Goal: Task Accomplishment & Management: Complete application form

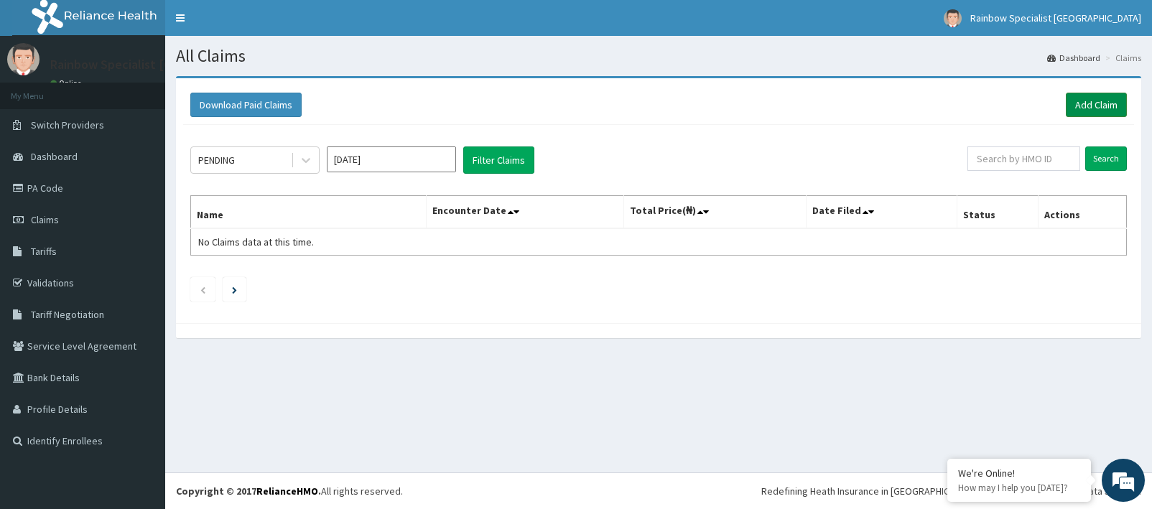
click at [1088, 103] on link "Add Claim" at bounding box center [1095, 105] width 61 height 24
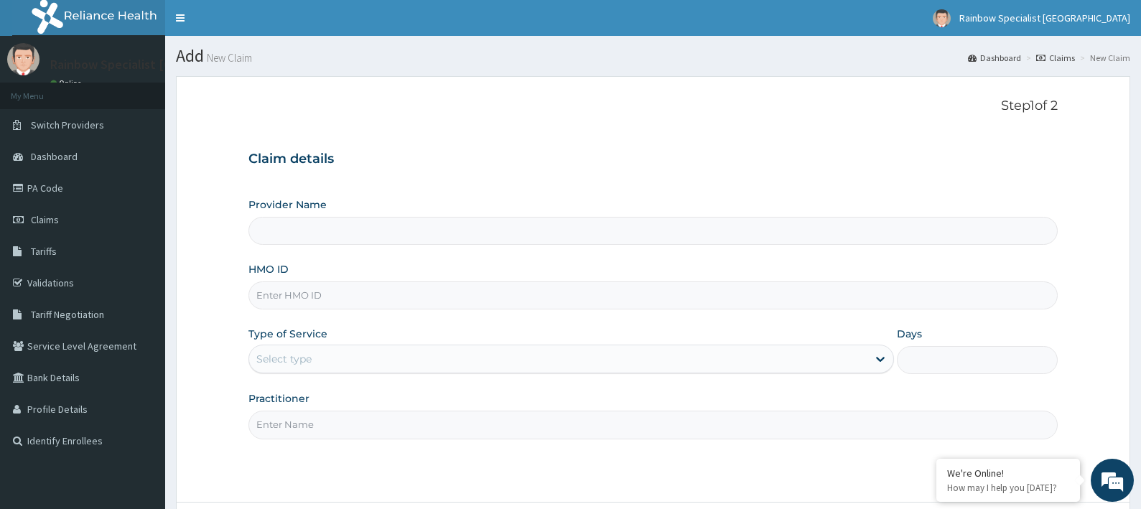
type input "Rainbow Specialist"
click at [340, 228] on input "Rainbow Specialist" at bounding box center [653, 231] width 810 height 28
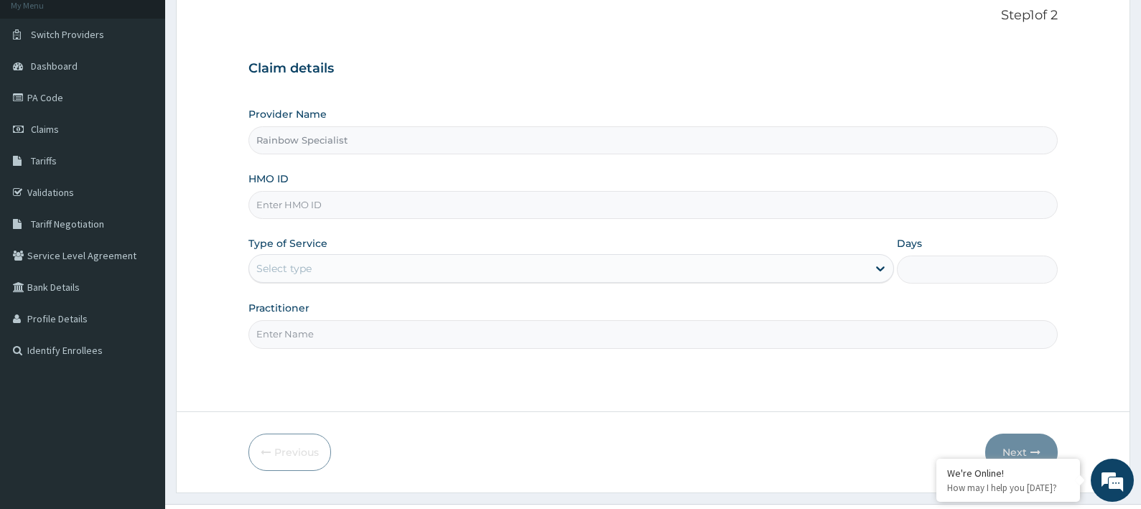
scroll to position [122, 0]
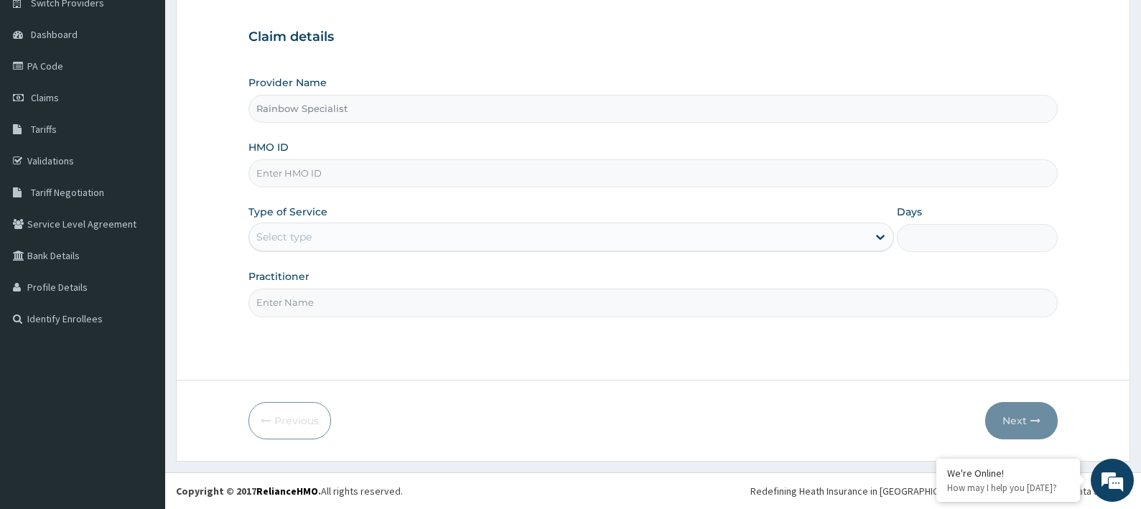
click at [314, 179] on input "HMO ID" at bounding box center [653, 173] width 810 height 28
type input "WOC/100574/A"
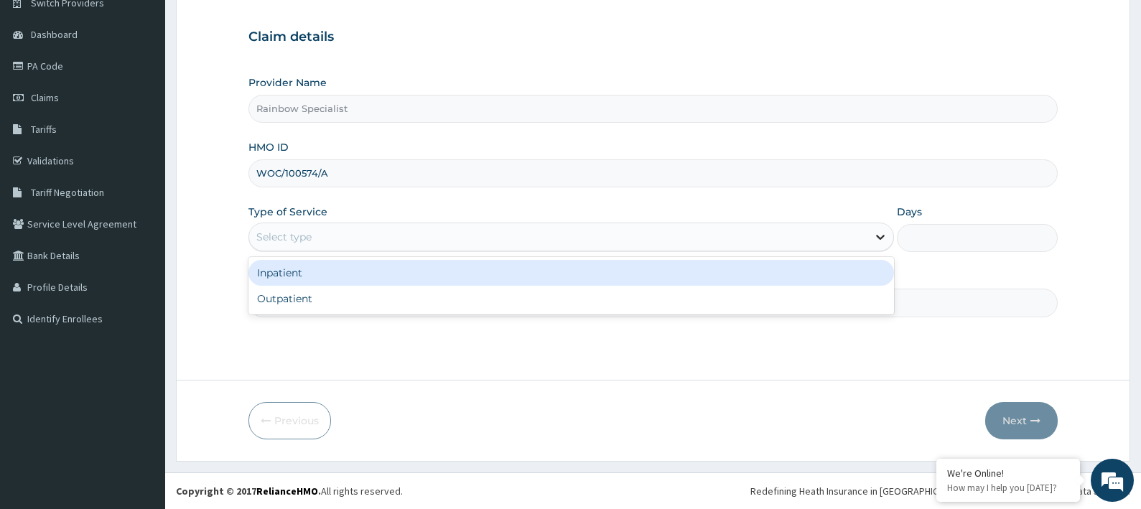
click at [873, 239] on icon at bounding box center [880, 237] width 14 height 14
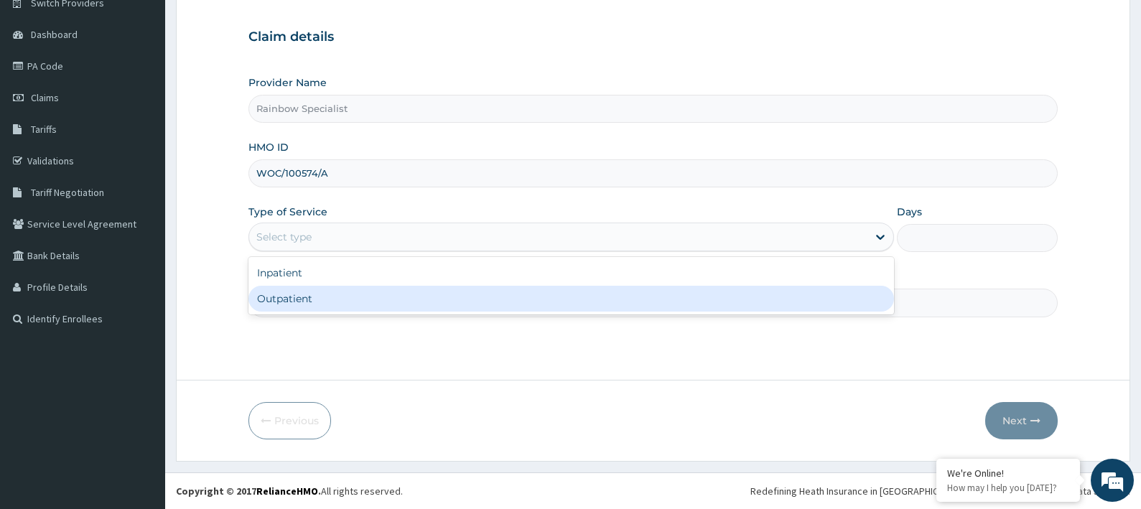
click at [354, 296] on div "Outpatient" at bounding box center [570, 299] width 645 height 26
type input "1"
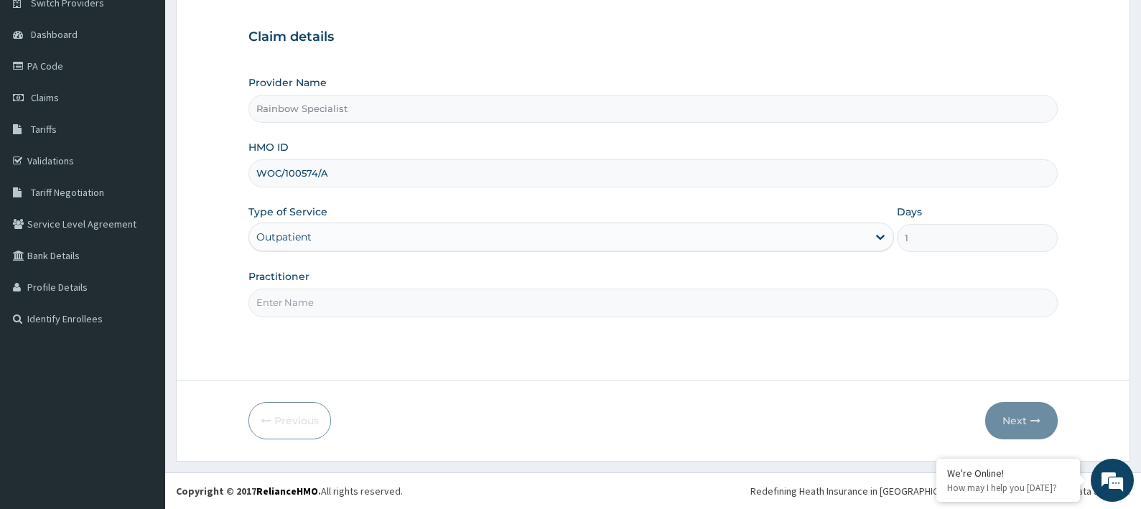
click at [318, 299] on input "Practitioner" at bounding box center [653, 303] width 810 height 28
type input "[PERSON_NAME]"
click at [1035, 423] on icon "button" at bounding box center [1035, 421] width 10 height 10
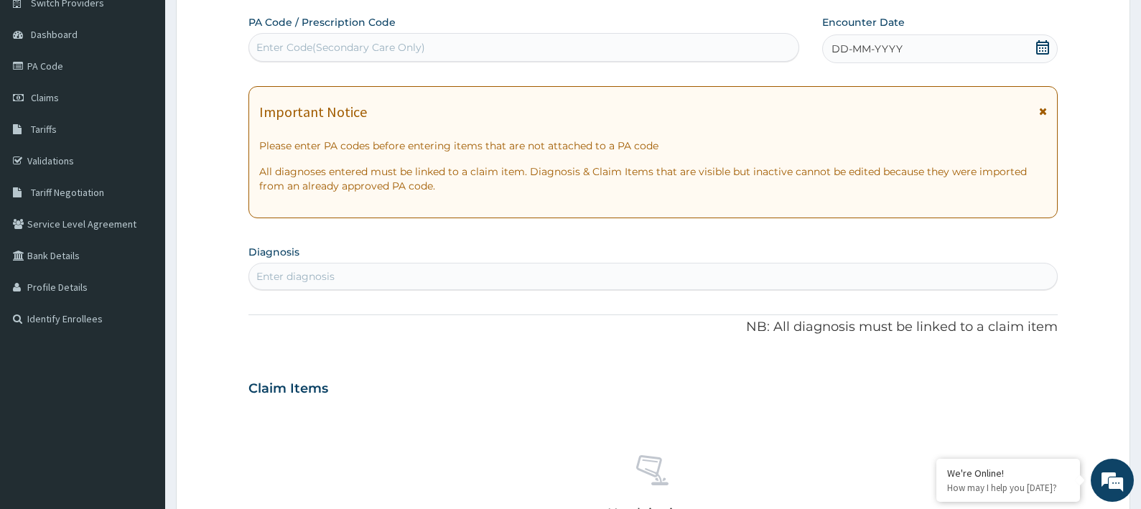
click at [426, 266] on div "Enter diagnosis" at bounding box center [653, 276] width 808 height 23
click at [299, 270] on div "Enter diagnosis" at bounding box center [295, 276] width 78 height 14
click at [297, 270] on div "Enter diagnosis" at bounding box center [295, 276] width 78 height 14
drag, startPoint x: 301, startPoint y: 276, endPoint x: 312, endPoint y: 276, distance: 10.8
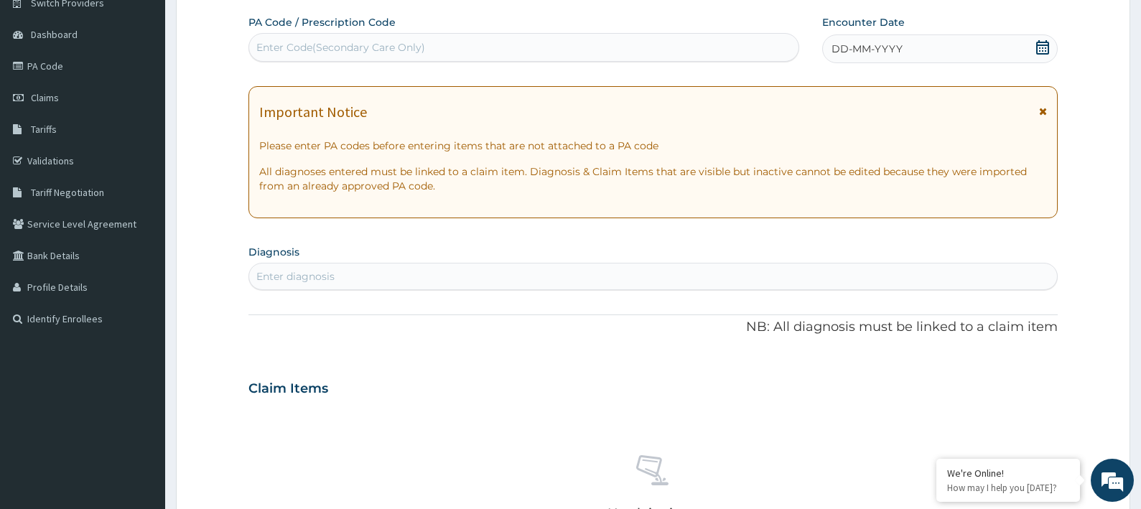
click at [303, 276] on div "Enter diagnosis" at bounding box center [295, 276] width 78 height 14
drag, startPoint x: 314, startPoint y: 277, endPoint x: 321, endPoint y: 276, distance: 7.2
click at [320, 276] on div "Enter diagnosis" at bounding box center [295, 276] width 78 height 14
click at [324, 276] on div "Enter diagnosis" at bounding box center [295, 276] width 78 height 14
click at [325, 276] on div "Enter diagnosis" at bounding box center [295, 276] width 78 height 14
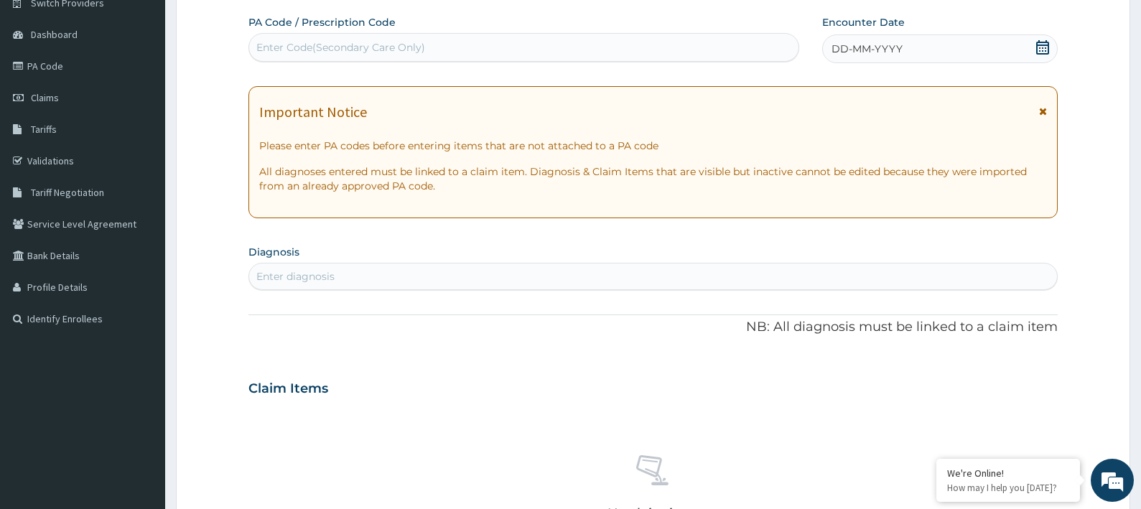
click at [325, 276] on div "Enter diagnosis" at bounding box center [295, 276] width 78 height 14
click at [413, 274] on div "Enter diagnosis" at bounding box center [653, 276] width 808 height 23
type input "D"
type input "MAL"
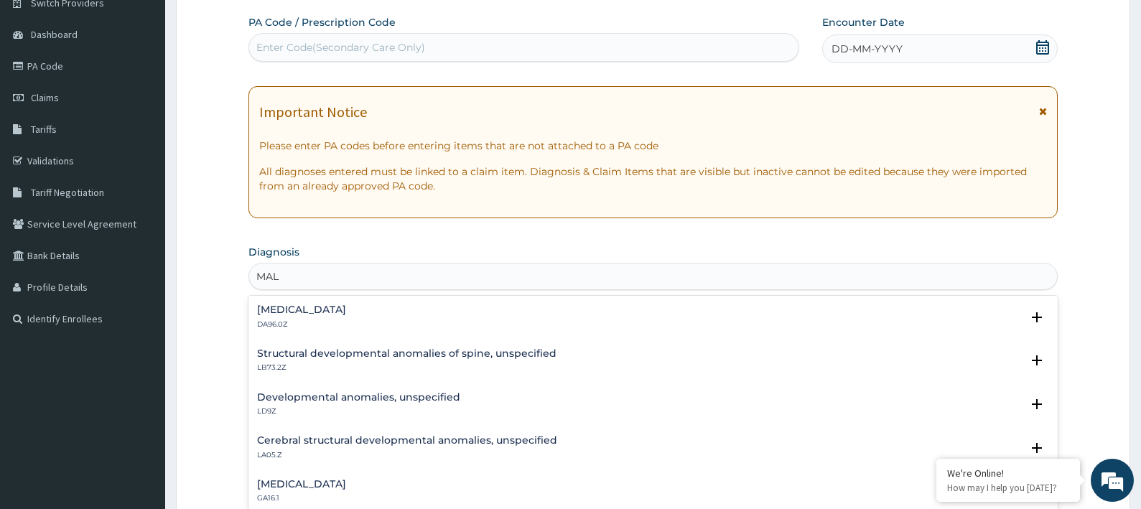
click at [344, 312] on h4 "[MEDICAL_DATA]" at bounding box center [301, 309] width 89 height 11
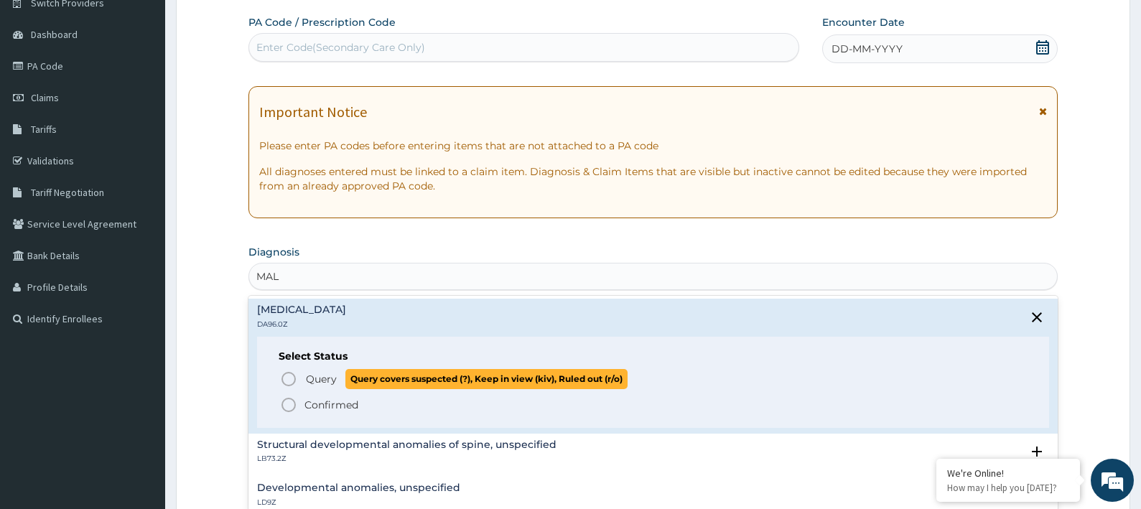
click at [329, 383] on span "Query" at bounding box center [321, 379] width 31 height 14
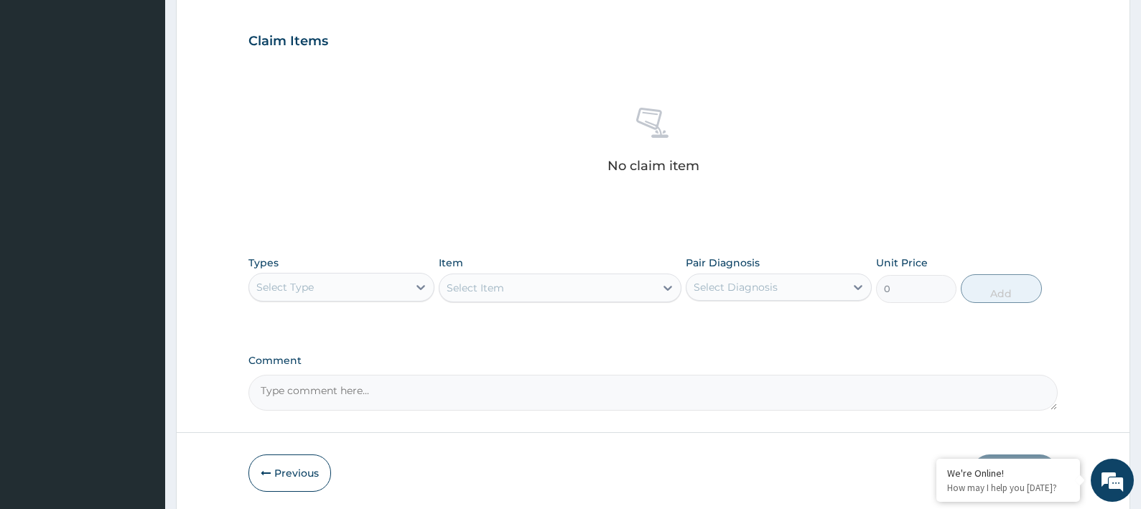
scroll to position [481, 0]
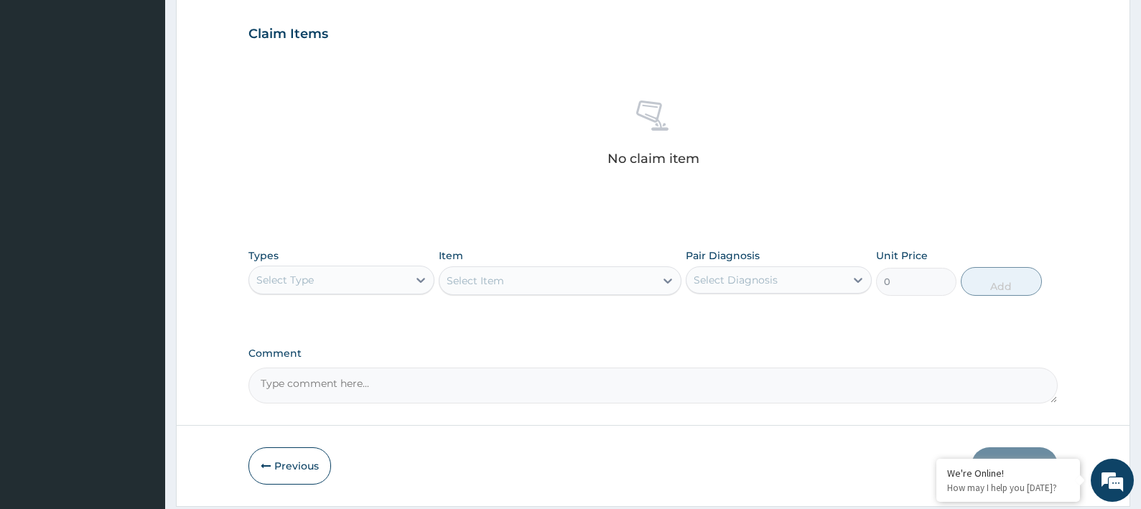
click at [397, 278] on div "Select Type" at bounding box center [328, 280] width 159 height 23
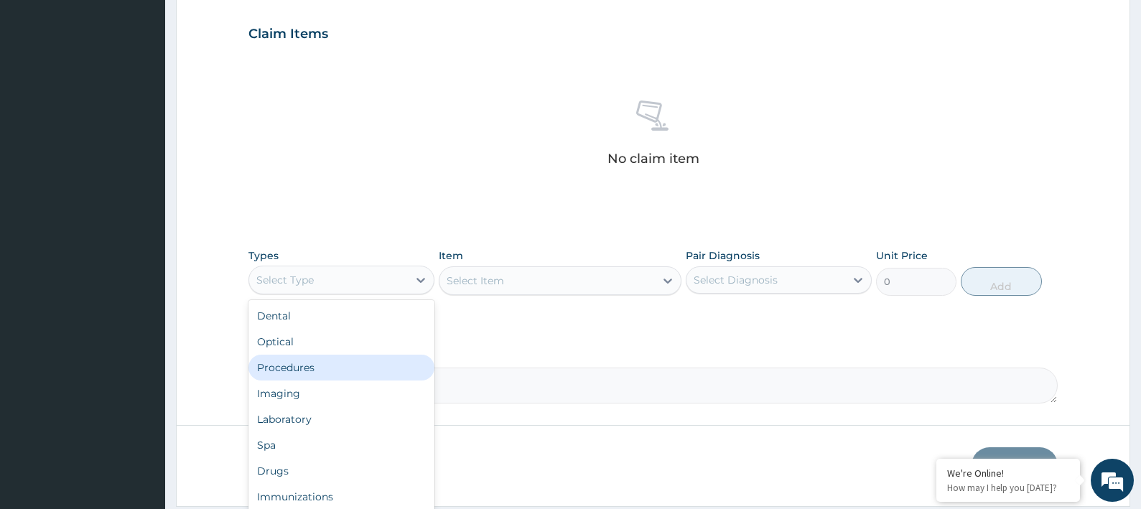
scroll to position [49, 0]
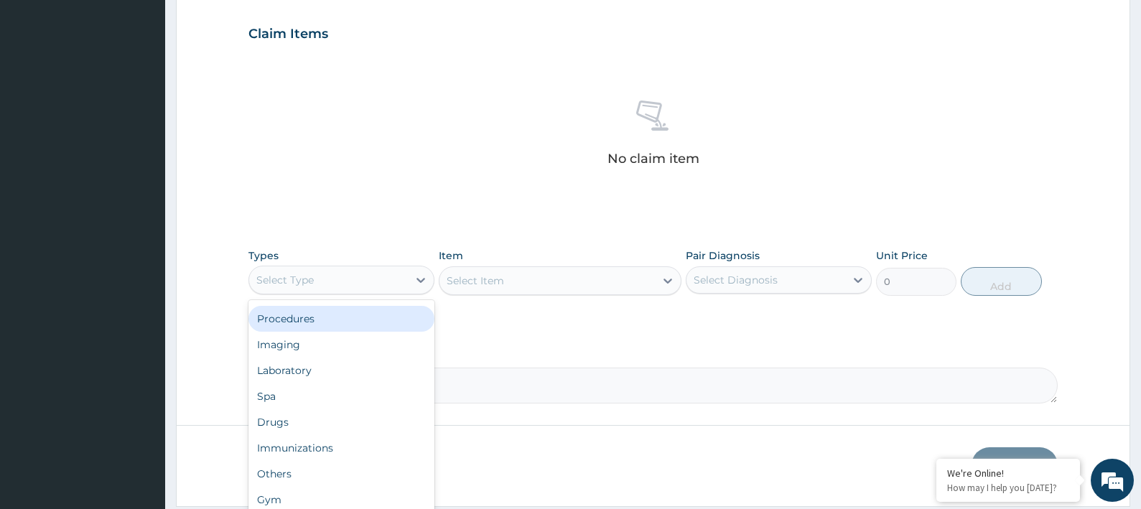
click at [318, 322] on div "Procedures" at bounding box center [341, 319] width 186 height 26
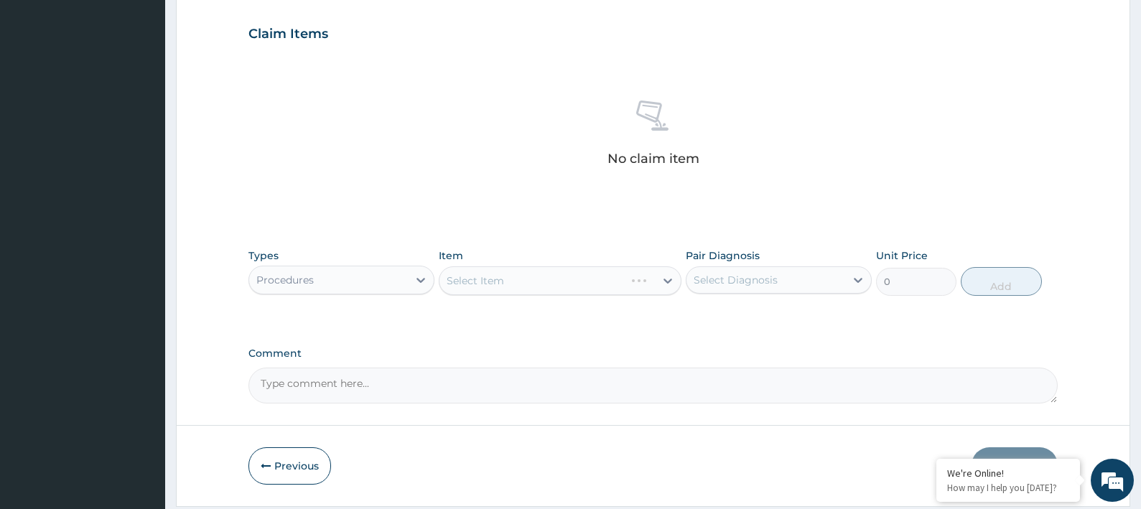
click at [527, 281] on div "Select Item" at bounding box center [560, 280] width 243 height 29
click at [670, 283] on icon at bounding box center [668, 281] width 14 height 14
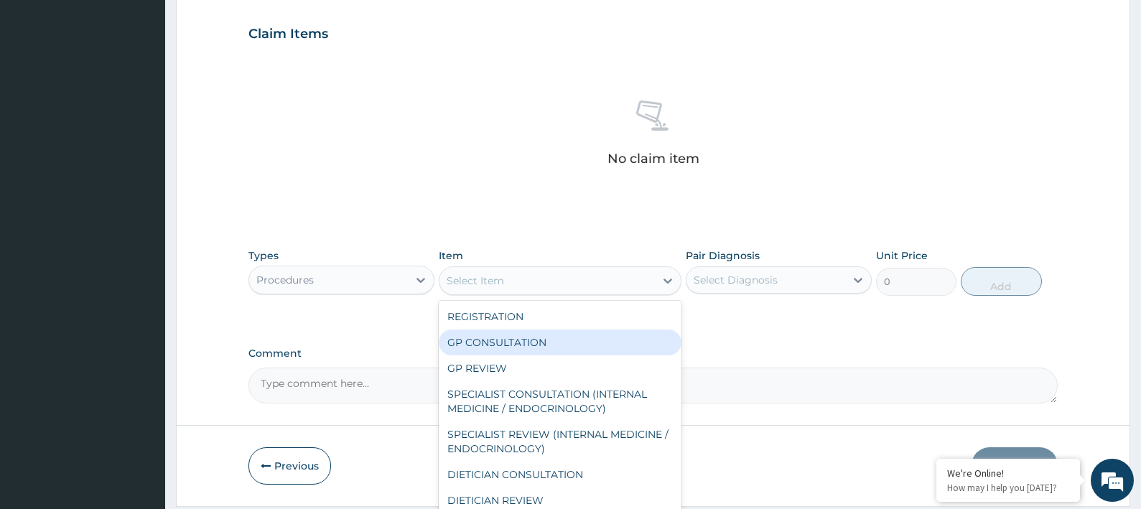
click at [545, 340] on div "GP CONSULTATION" at bounding box center [560, 343] width 243 height 26
type input "5000"
